Goal: Check status: Check status

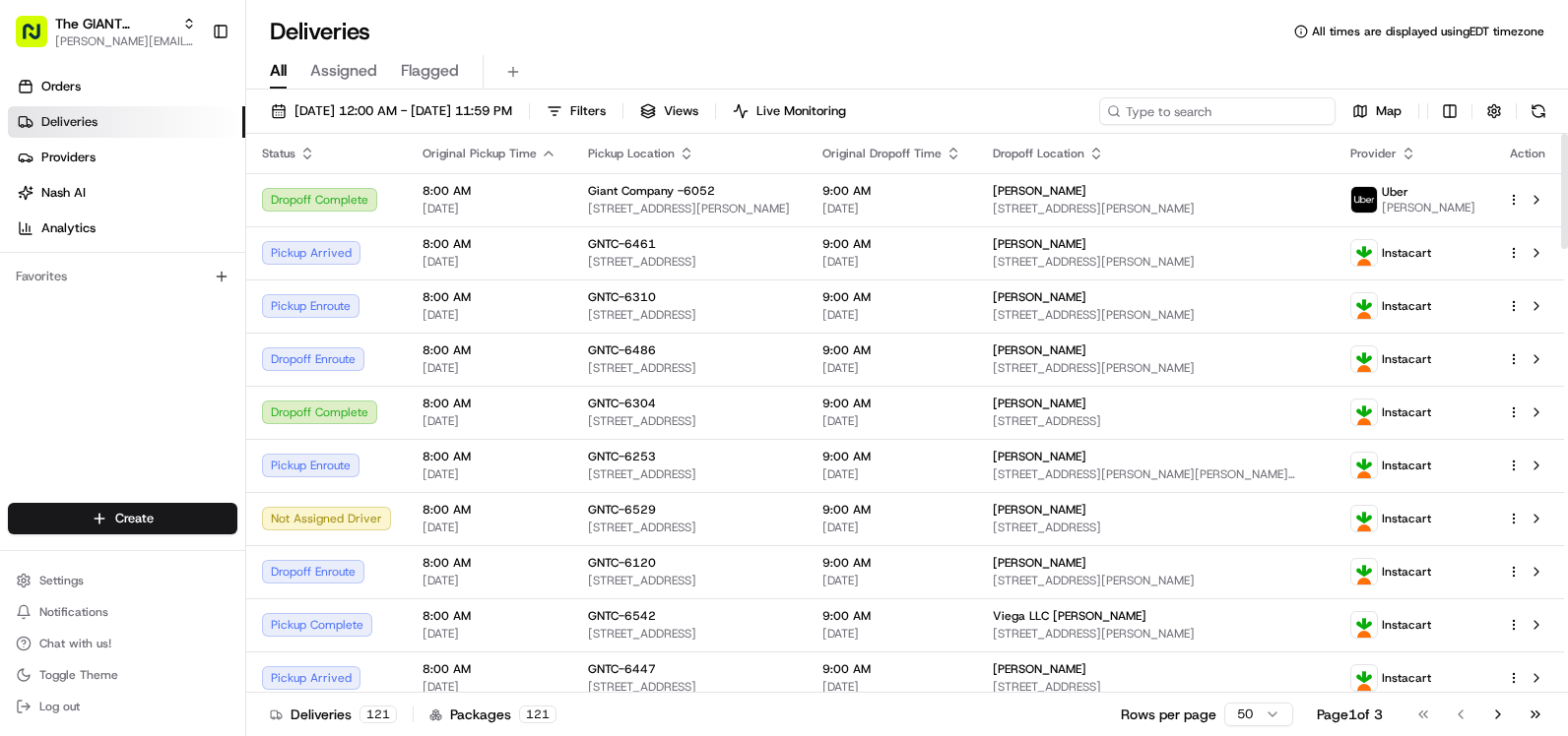
click at [1214, 110] on input at bounding box center [1217, 111] width 236 height 28
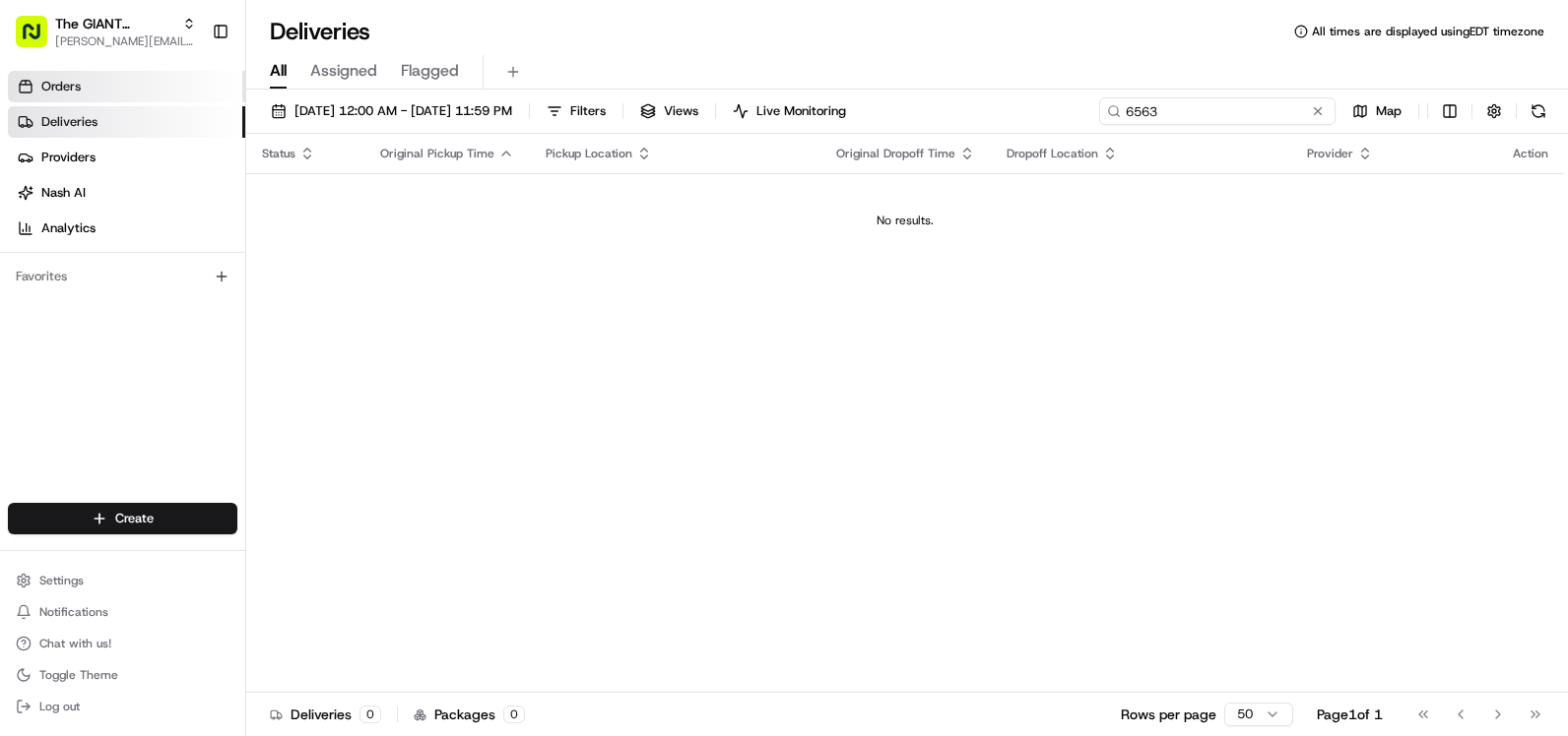
type input "6563"
click at [80, 84] on span "Orders" at bounding box center [62, 86] width 40 height 18
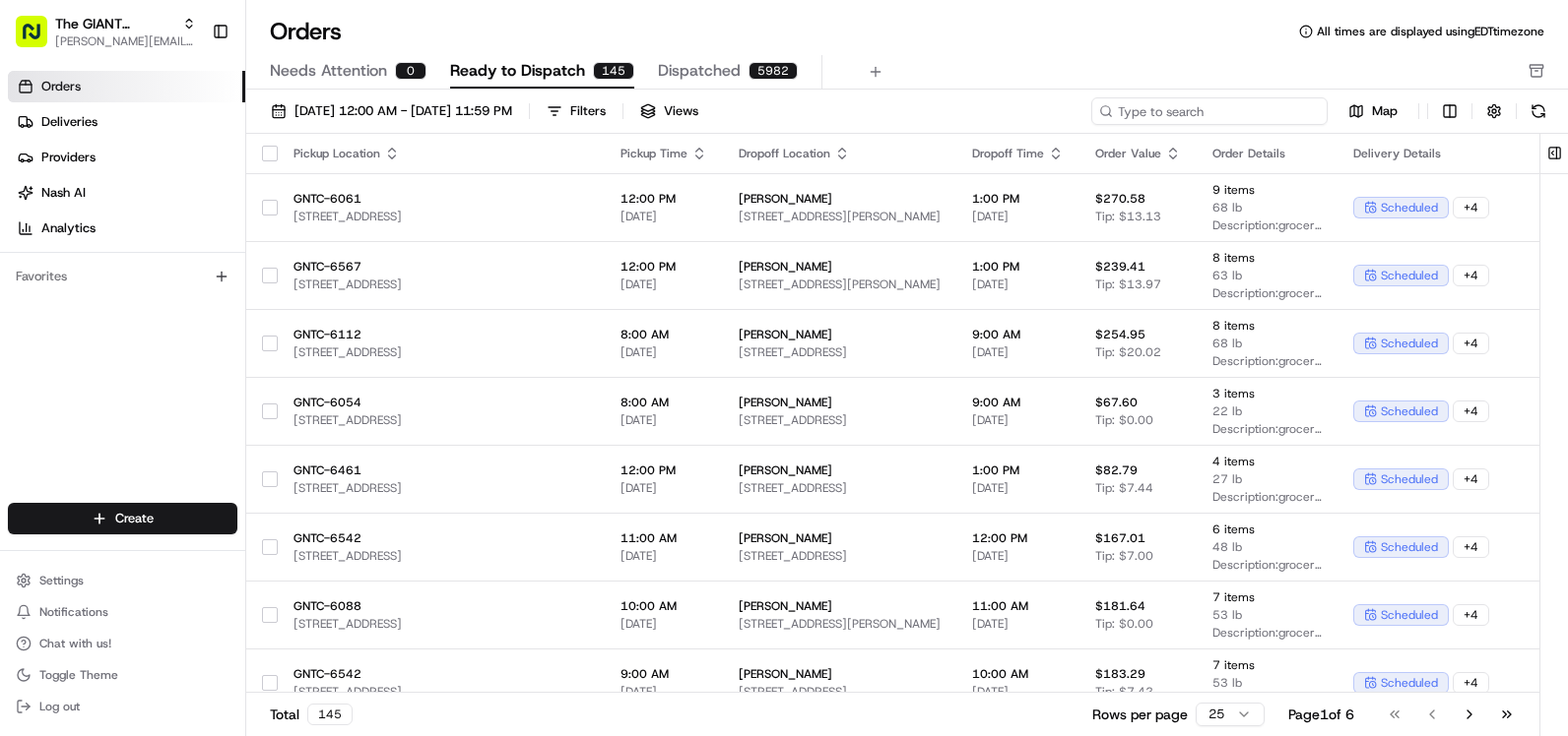
click at [1209, 118] on input at bounding box center [1209, 111] width 236 height 28
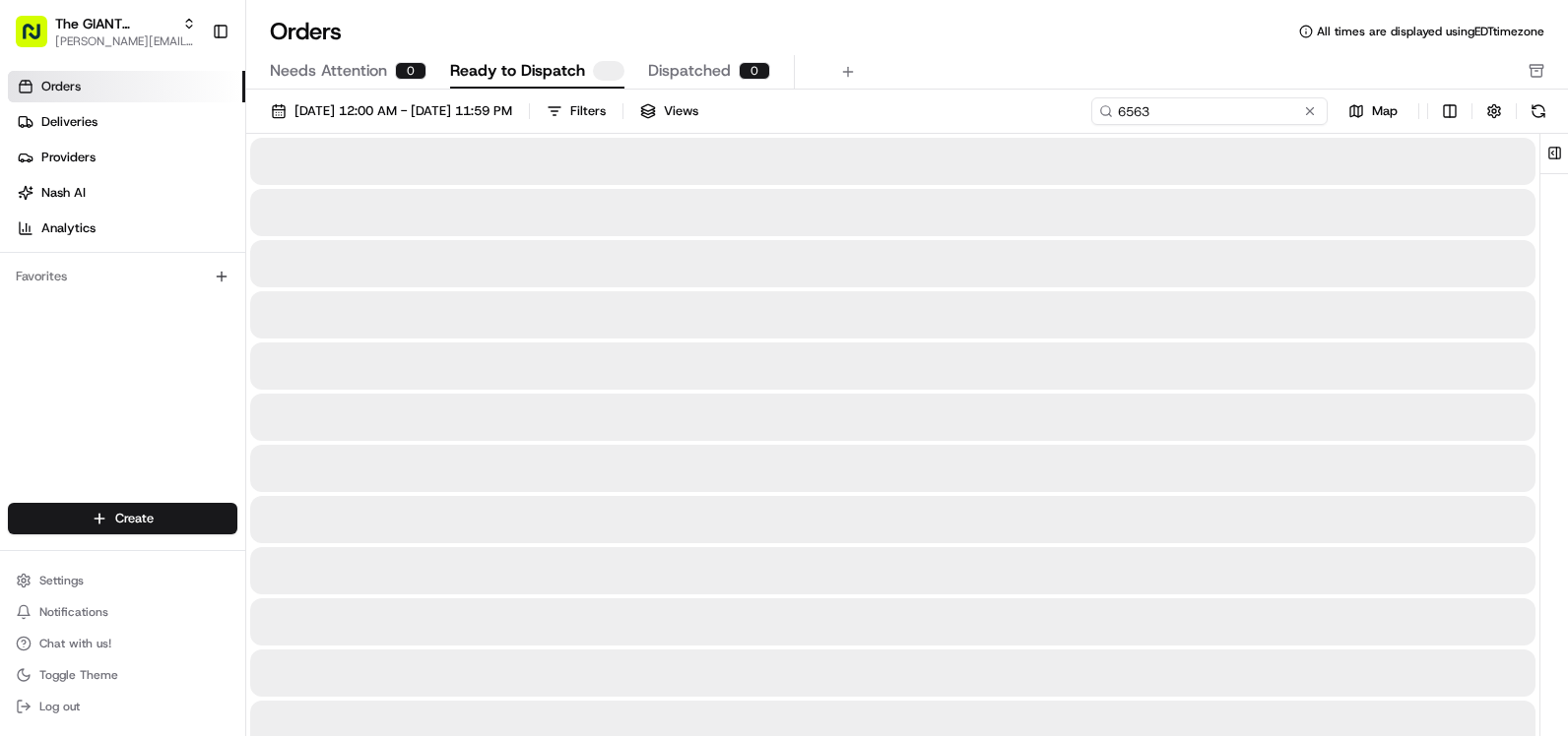
type input "6563"
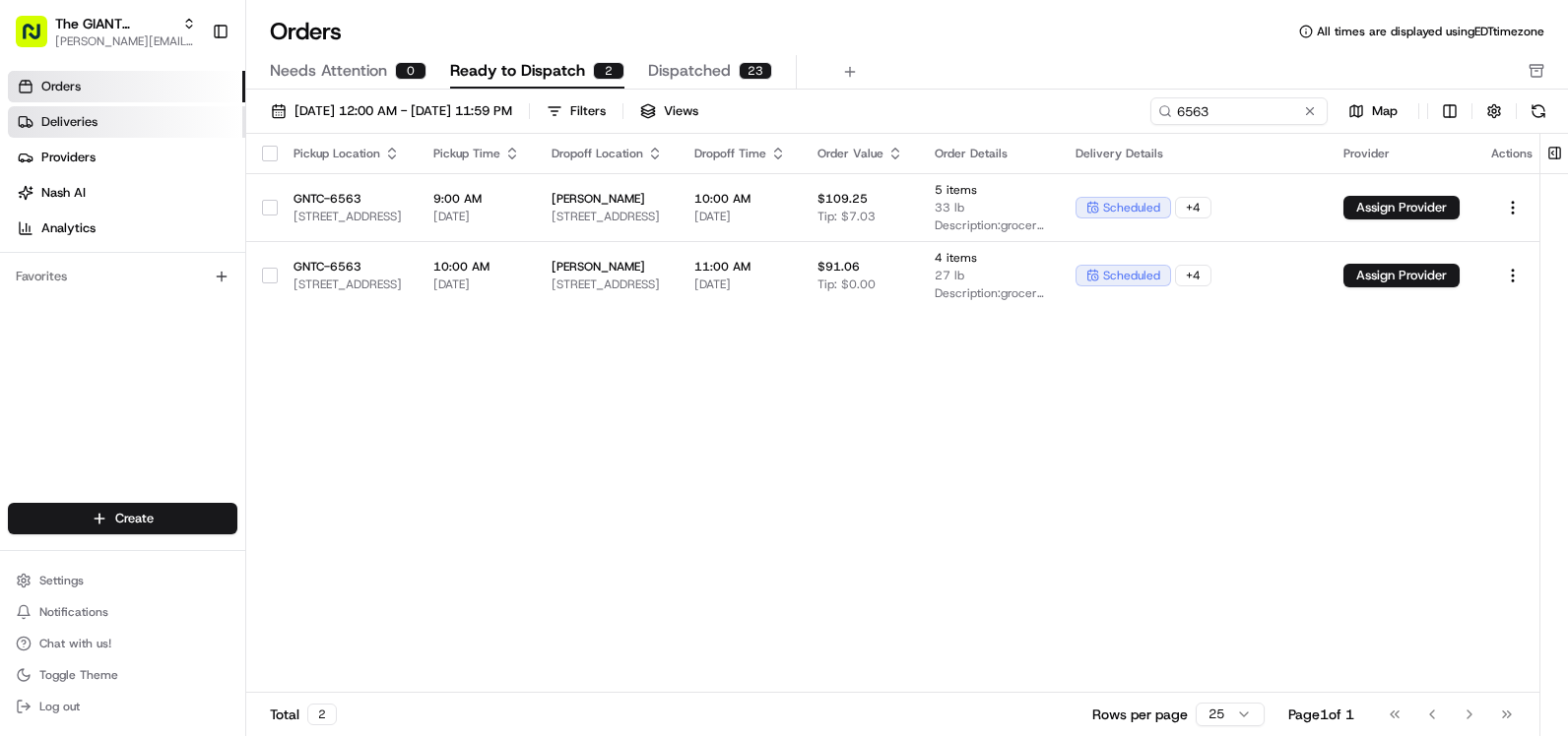
click at [79, 122] on span "Deliveries" at bounding box center [69, 122] width 57 height 18
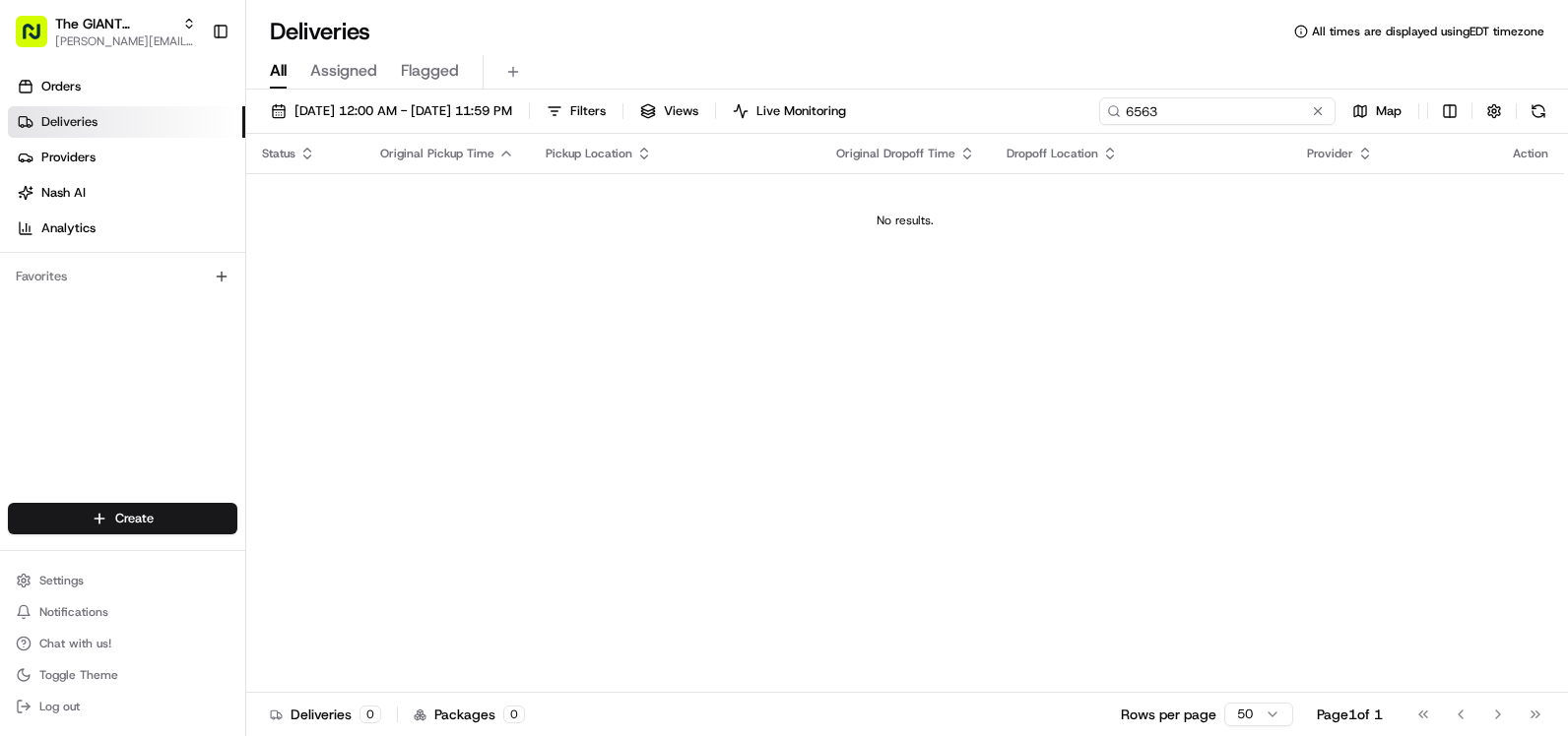
click at [1262, 115] on input "6563" at bounding box center [1217, 111] width 236 height 28
click at [613, 105] on div "[DATE] 12:00 AM - [DATE] 11:59 PM Filters Views Live Monitoring" at bounding box center [558, 111] width 592 height 28
click at [605, 104] on span "Filters" at bounding box center [588, 111] width 36 height 18
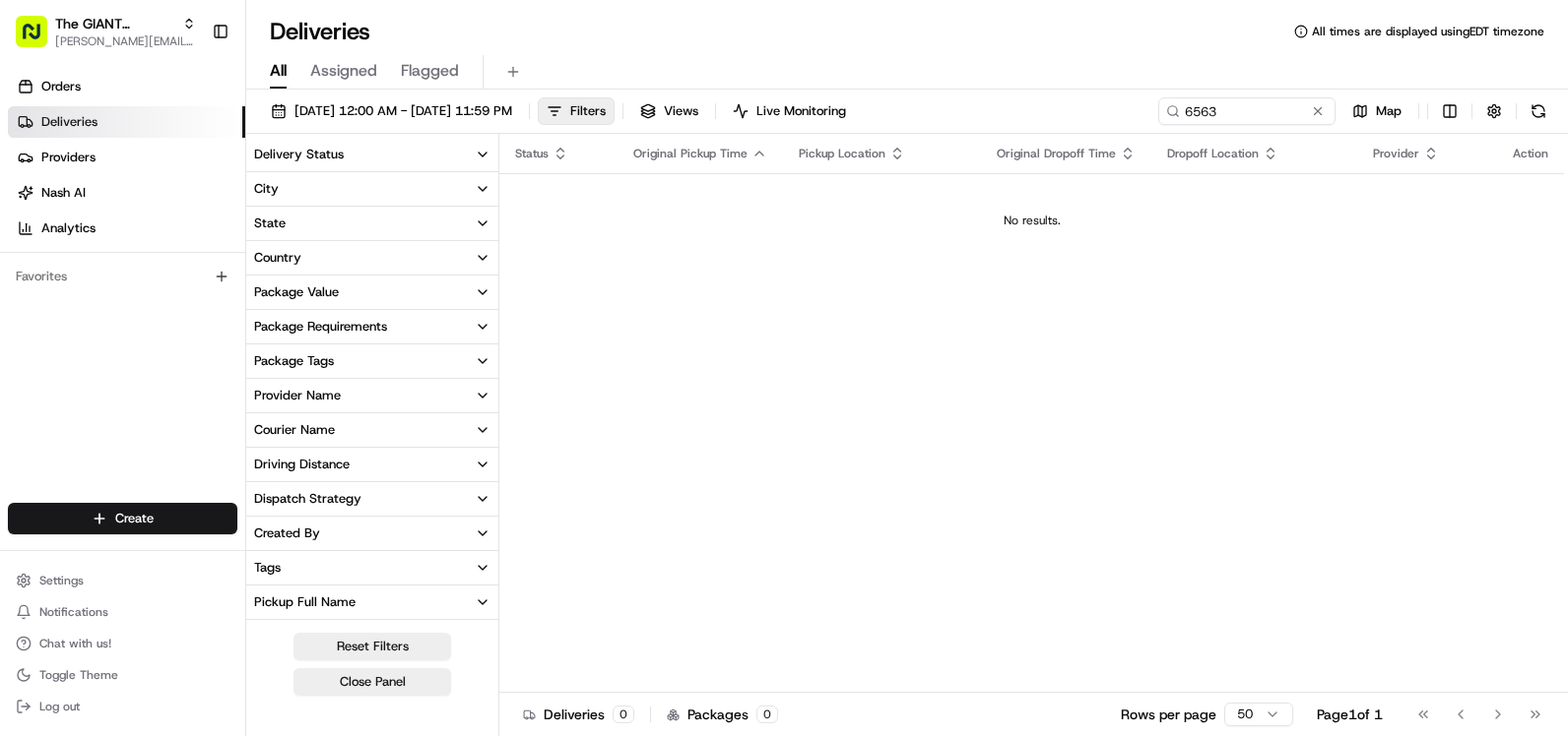
click at [426, 180] on button "City" at bounding box center [372, 189] width 252 height 34
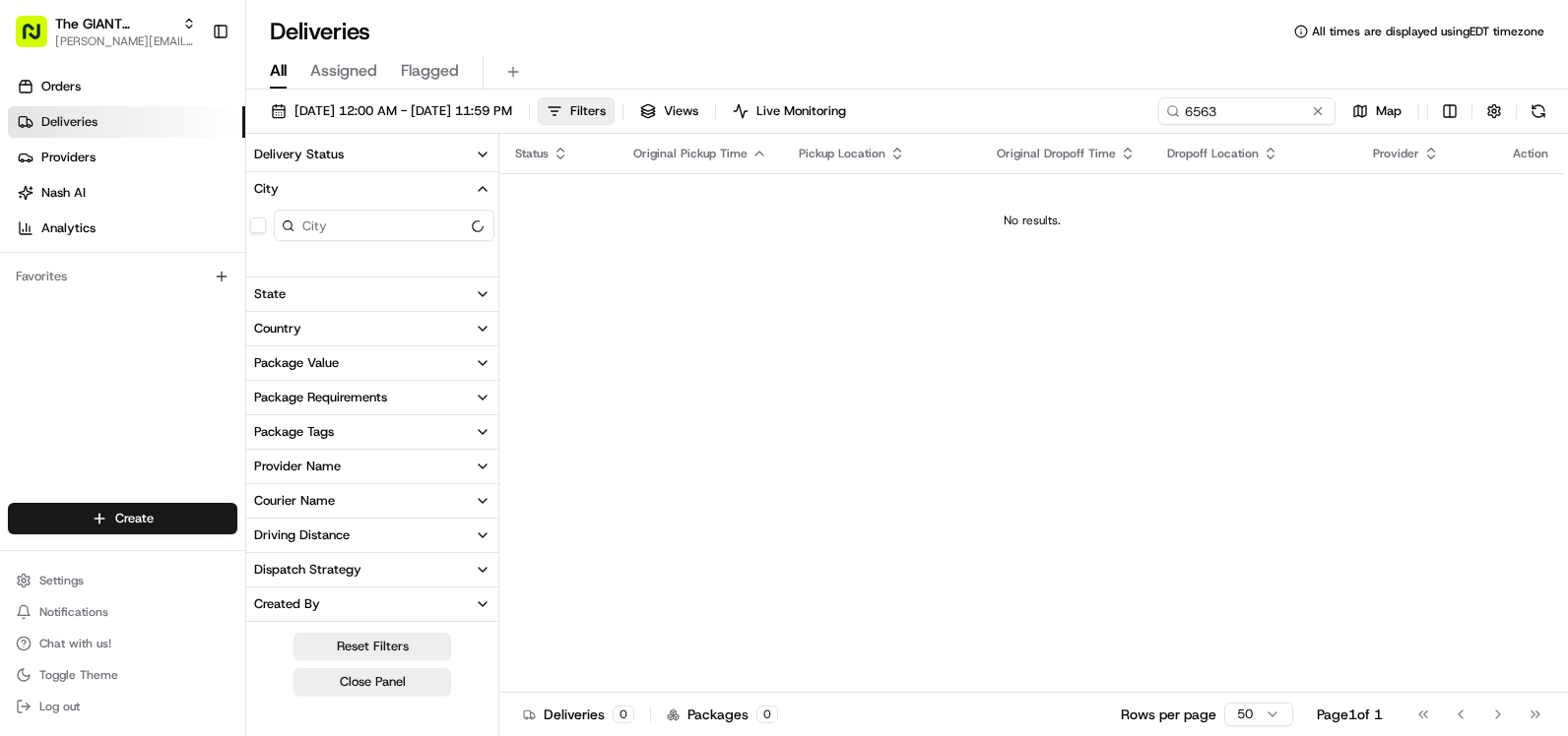
click at [423, 227] on input at bounding box center [384, 225] width 220 height 32
click at [263, 228] on button "button" at bounding box center [258, 225] width 16 height 16
click at [430, 212] on input "Quarryville" at bounding box center [384, 225] width 220 height 32
type input "Q"
type input "6"
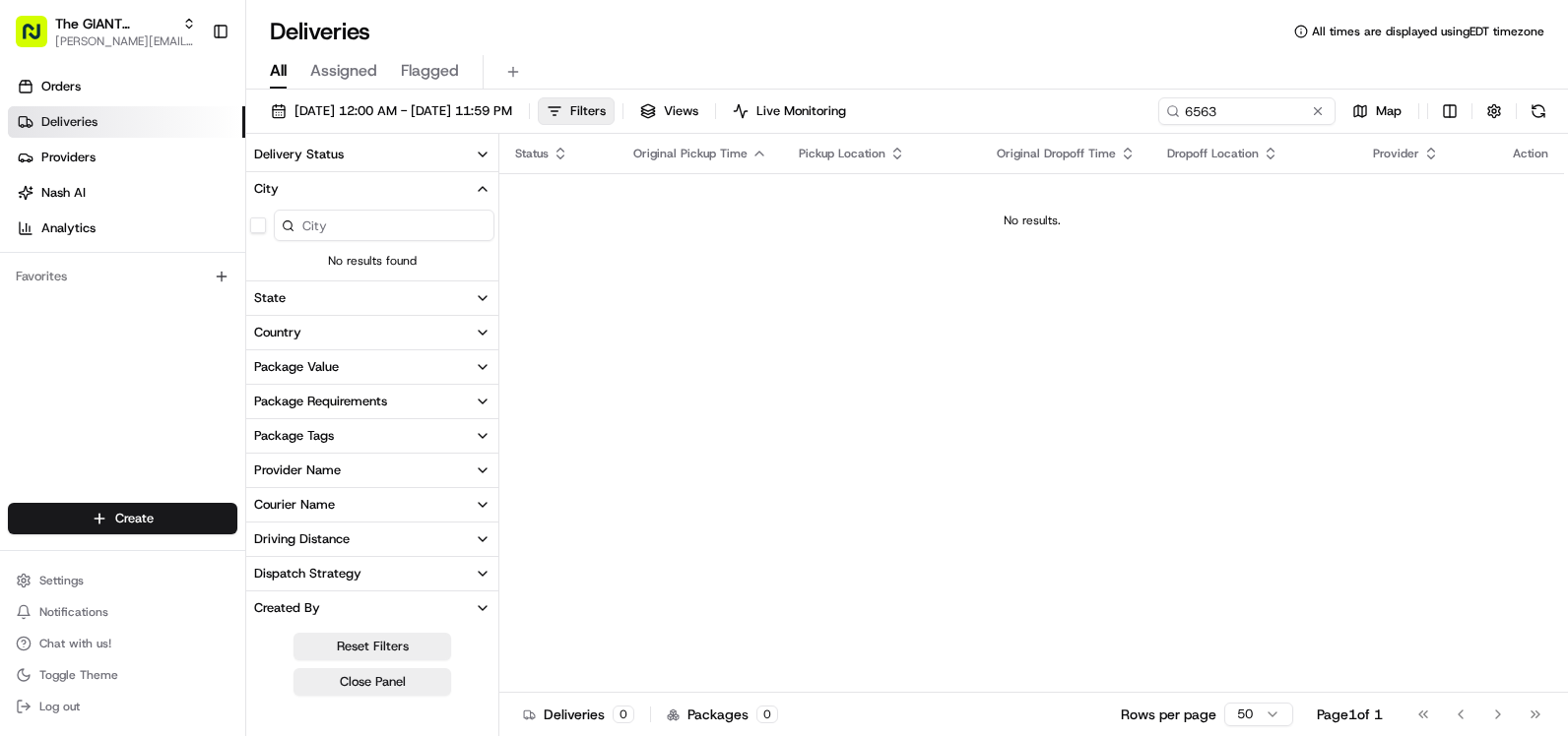
click at [442, 149] on button "Delivery Status" at bounding box center [372, 155] width 252 height 34
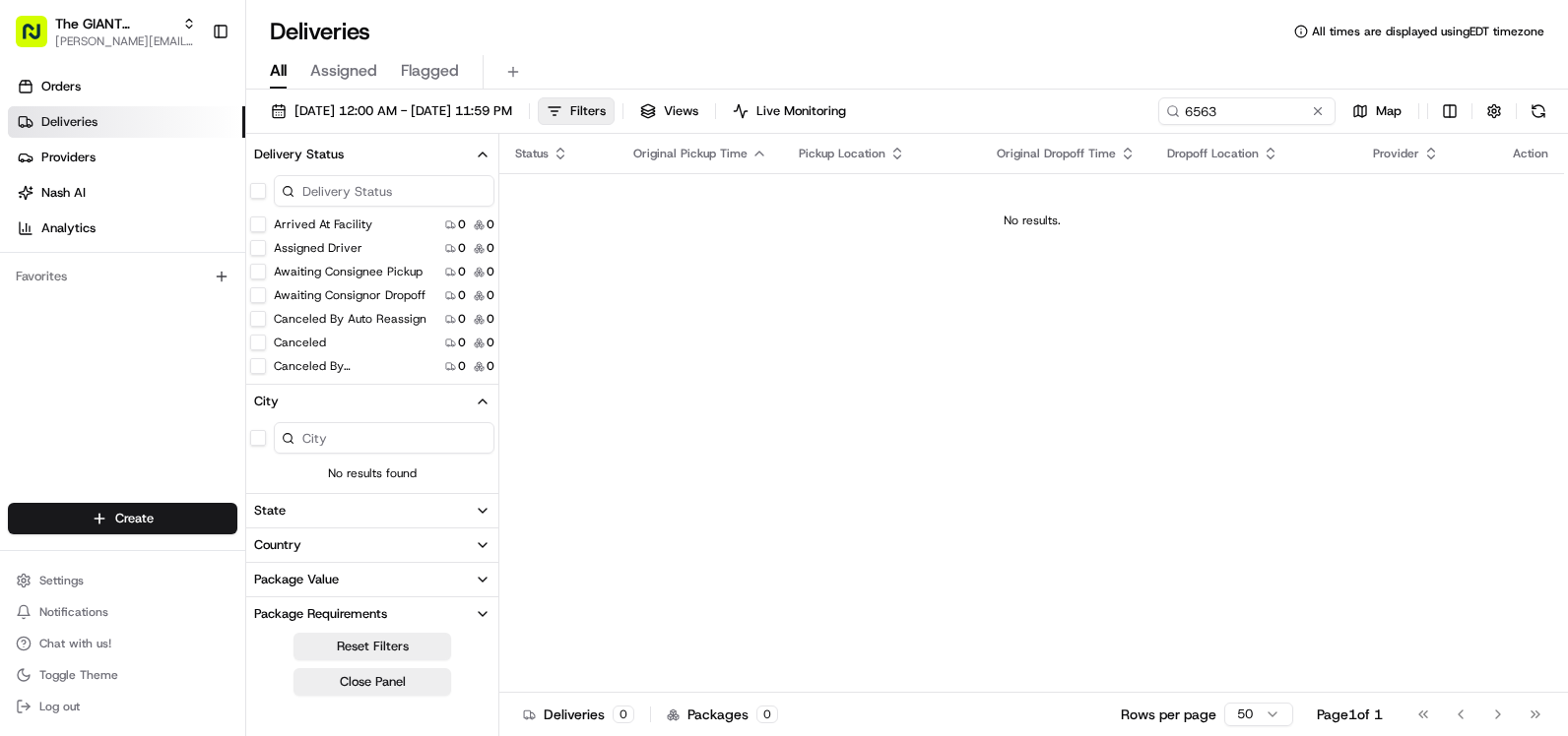
click at [442, 149] on button "Delivery Status" at bounding box center [372, 155] width 252 height 34
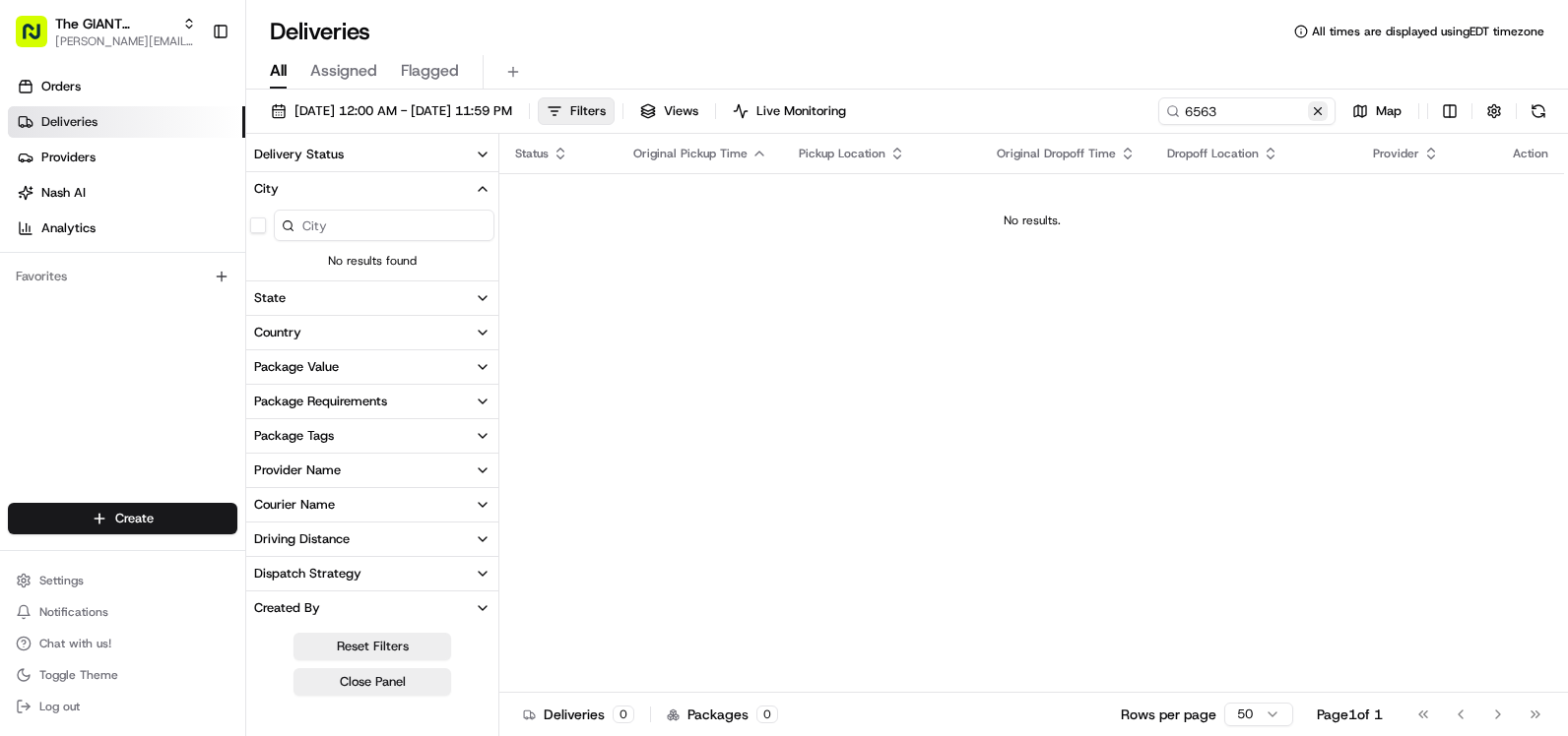
click at [1322, 111] on button at bounding box center [1318, 111] width 20 height 20
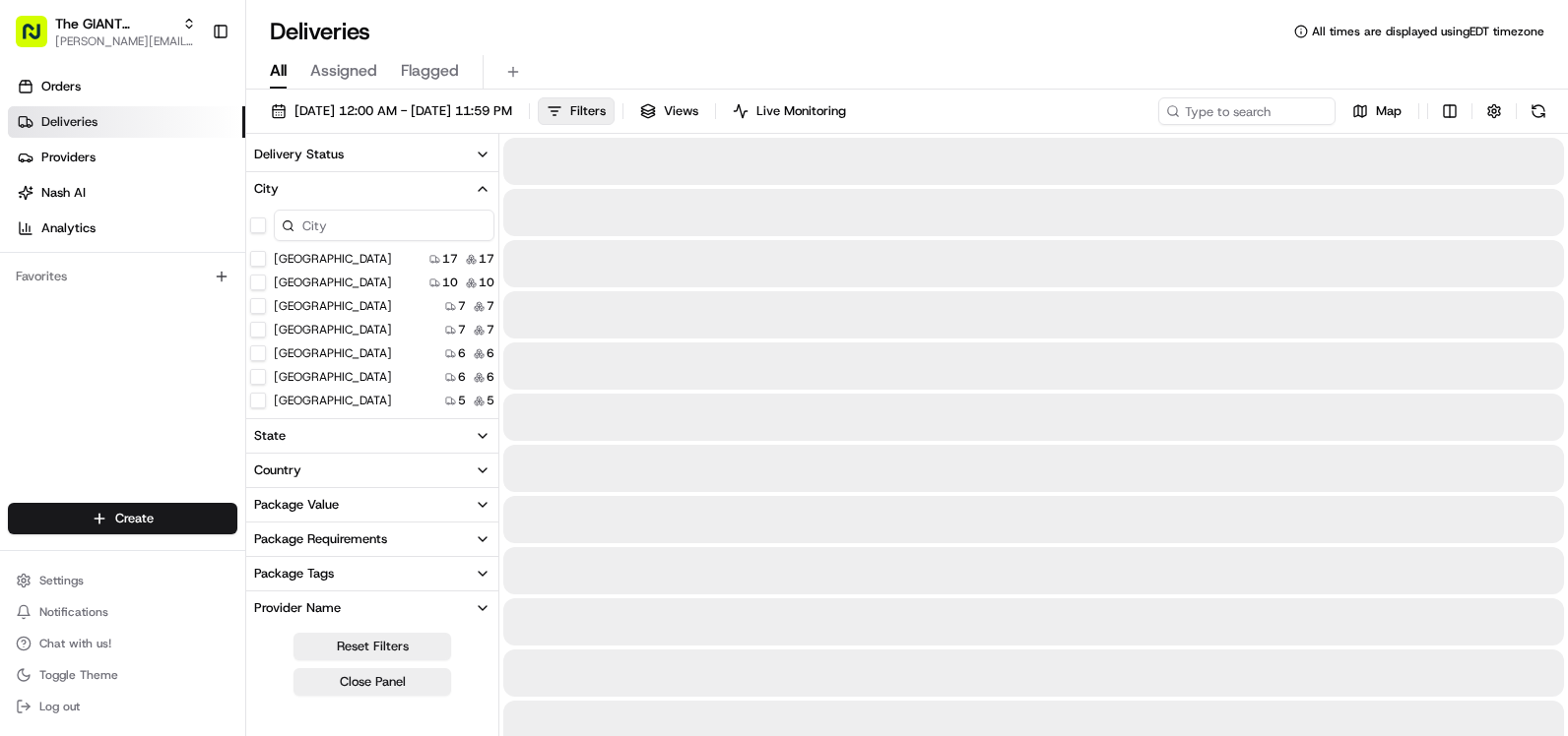
click at [345, 208] on div at bounding box center [372, 225] width 252 height 40
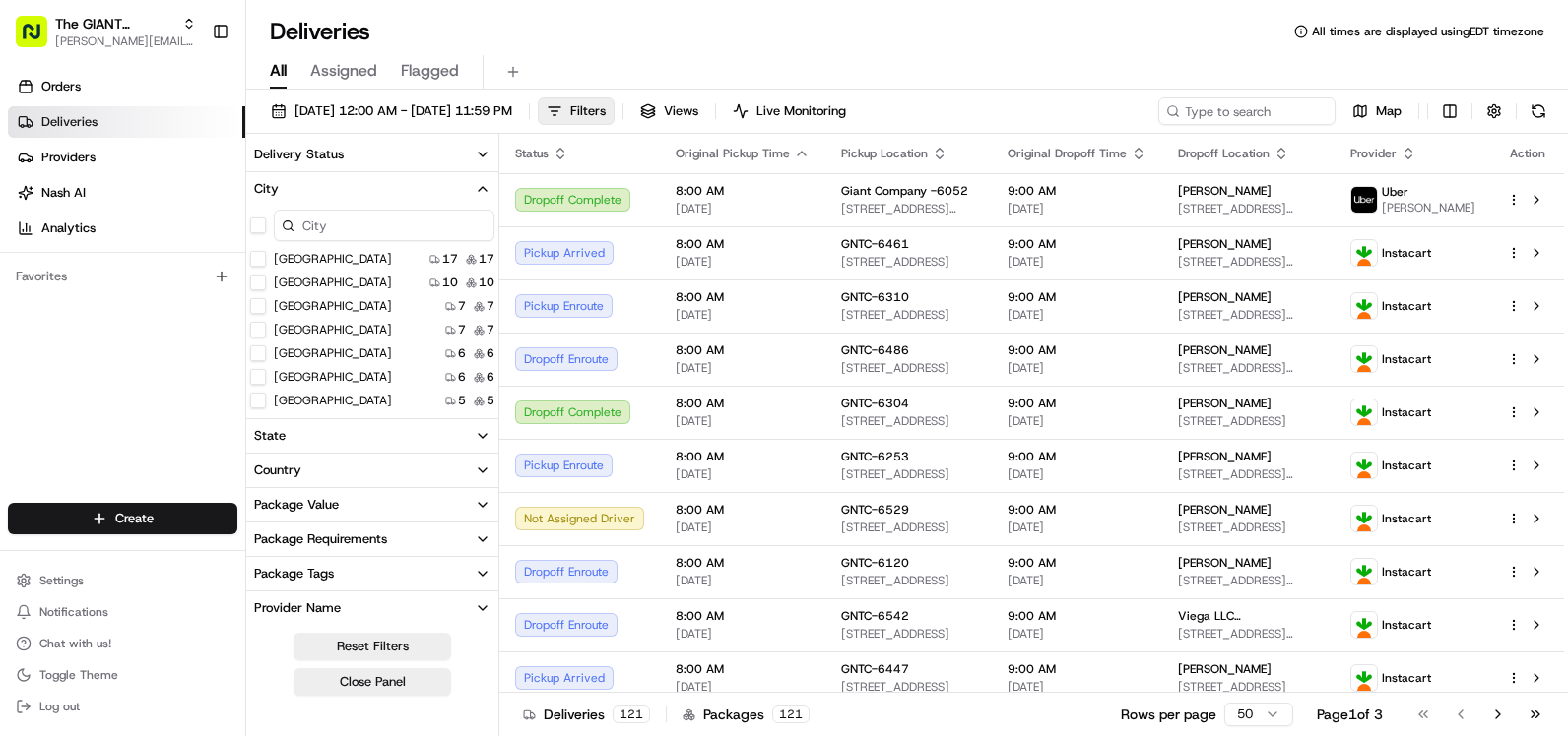
click at [337, 231] on input at bounding box center [384, 225] width 220 height 32
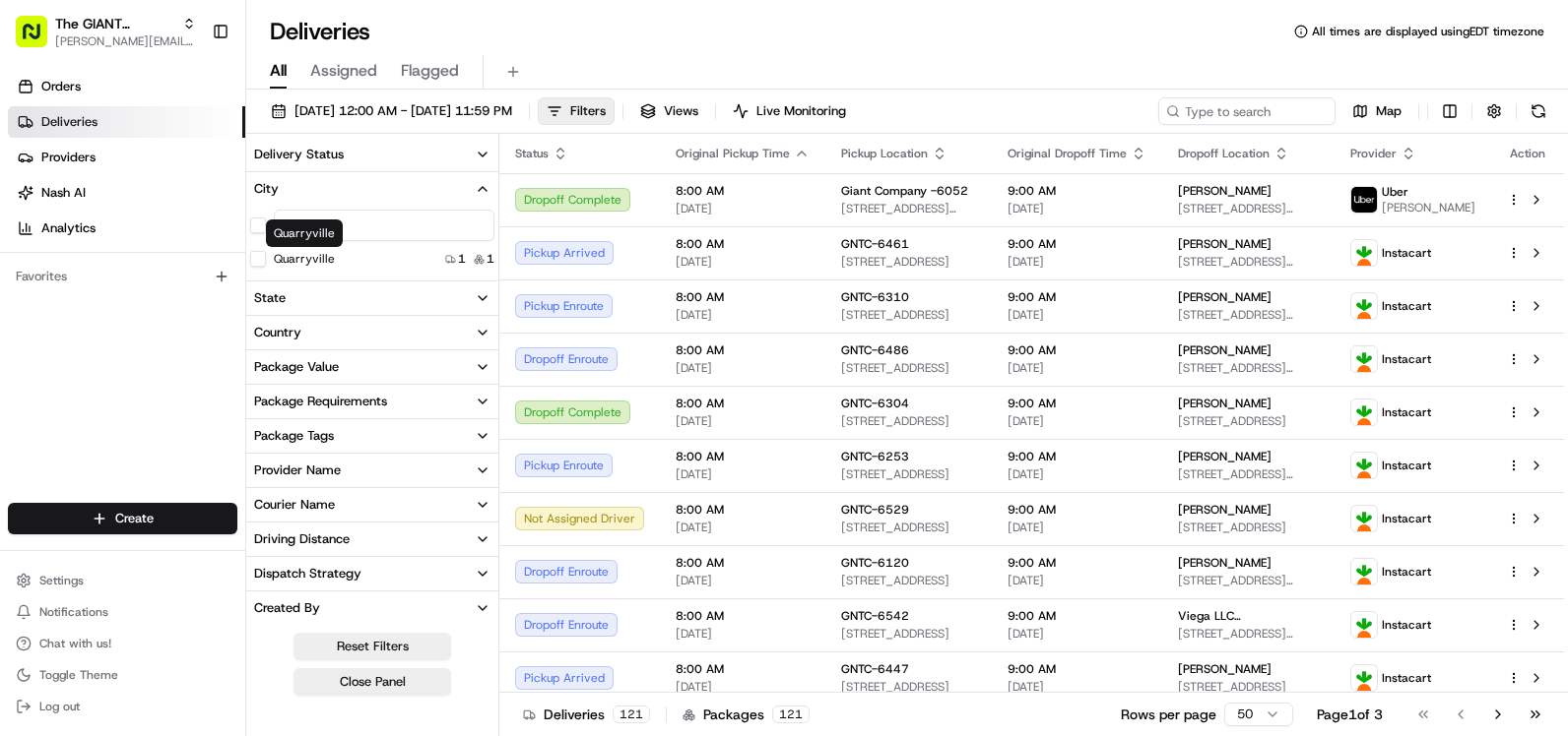
type input "qua"
click at [324, 258] on label "Quarryville" at bounding box center [305, 259] width 62 height 16
click at [266, 258] on button "Quarryville" at bounding box center [258, 259] width 16 height 16
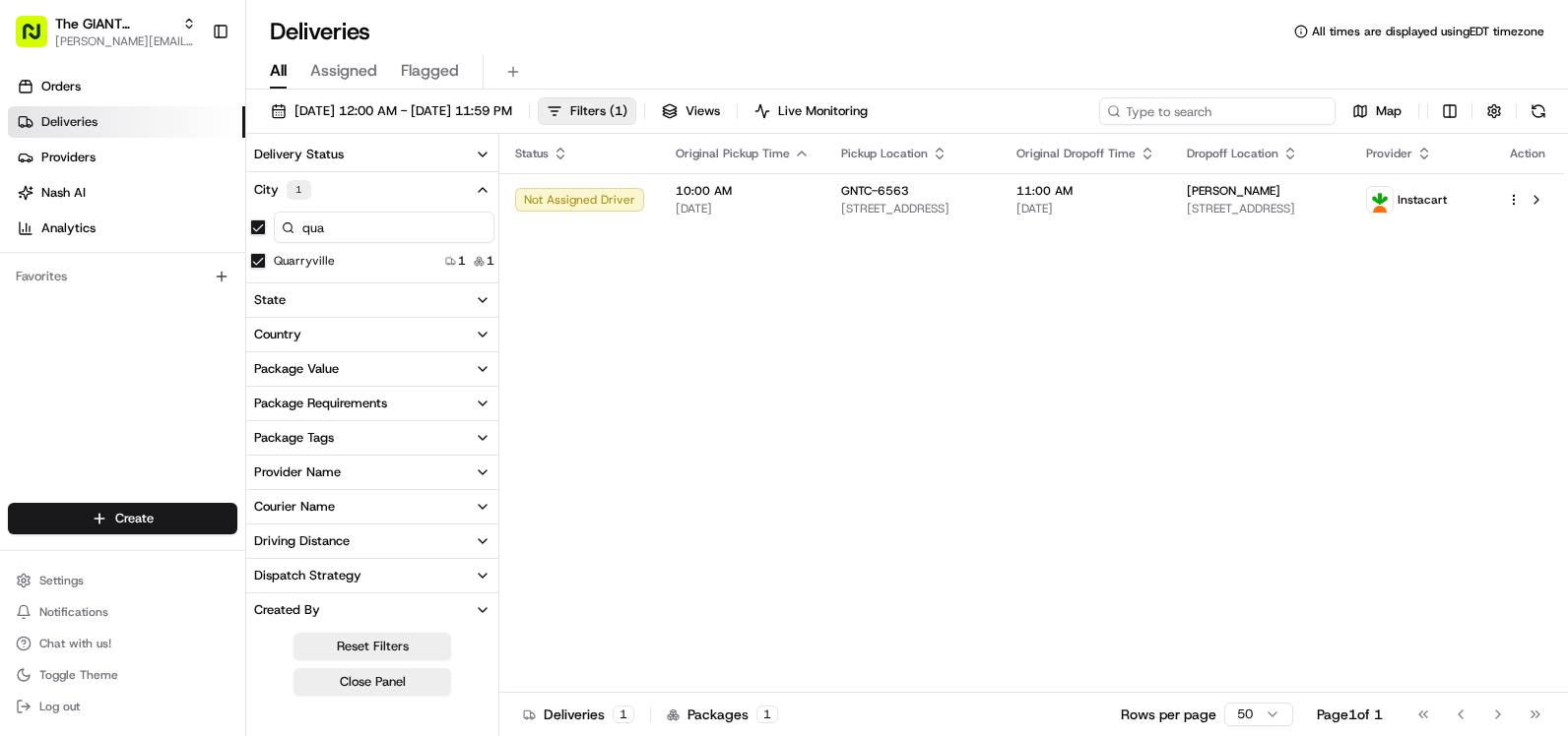
click at [1282, 109] on input at bounding box center [1217, 111] width 236 height 28
type input "5"
type input "6563"
click at [627, 112] on span "Filters ( 1 )" at bounding box center [599, 111] width 58 height 18
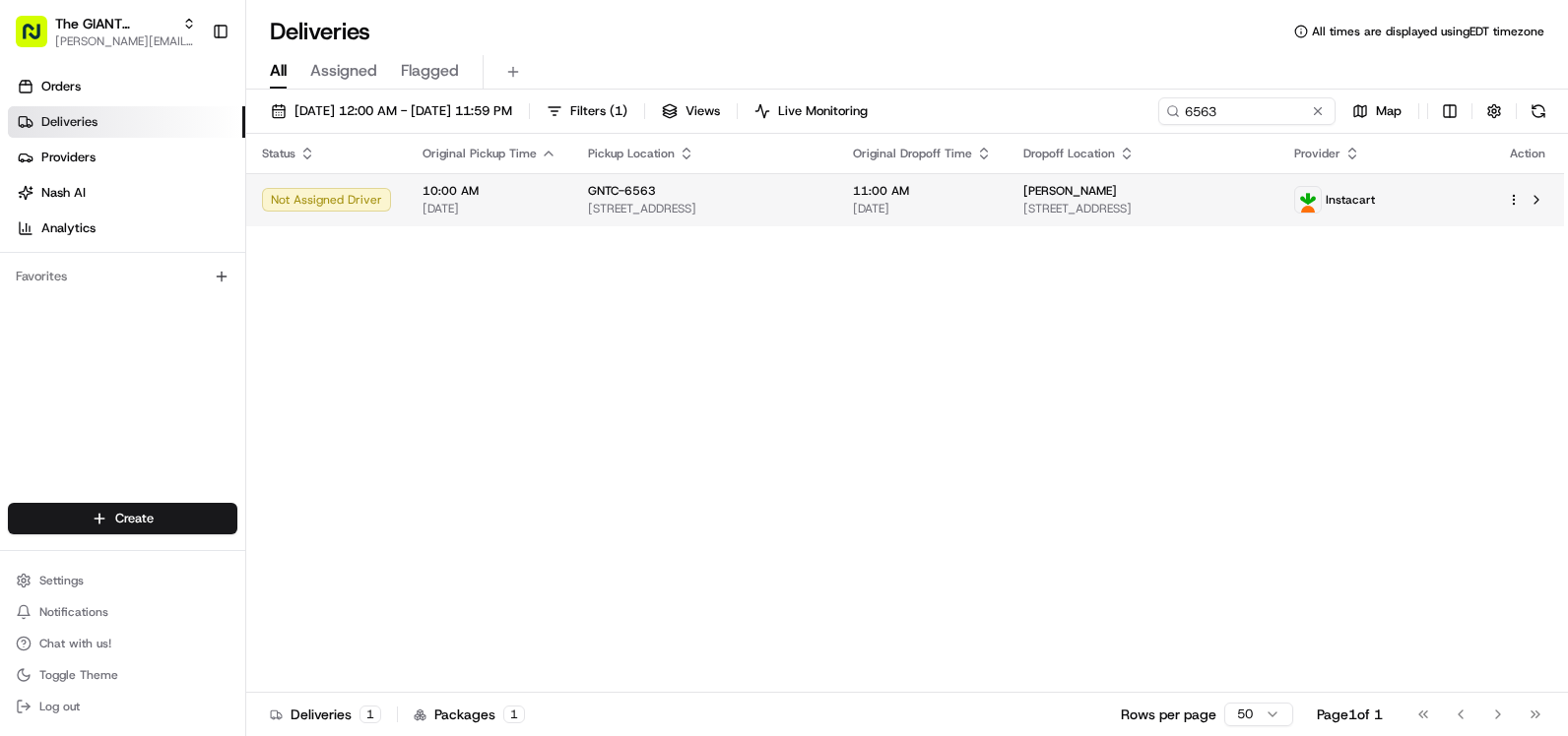
click at [1209, 223] on td "[PERSON_NAME] [STREET_ADDRESS]" at bounding box center [1142, 200] width 271 height 54
